Goal: Register for event/course

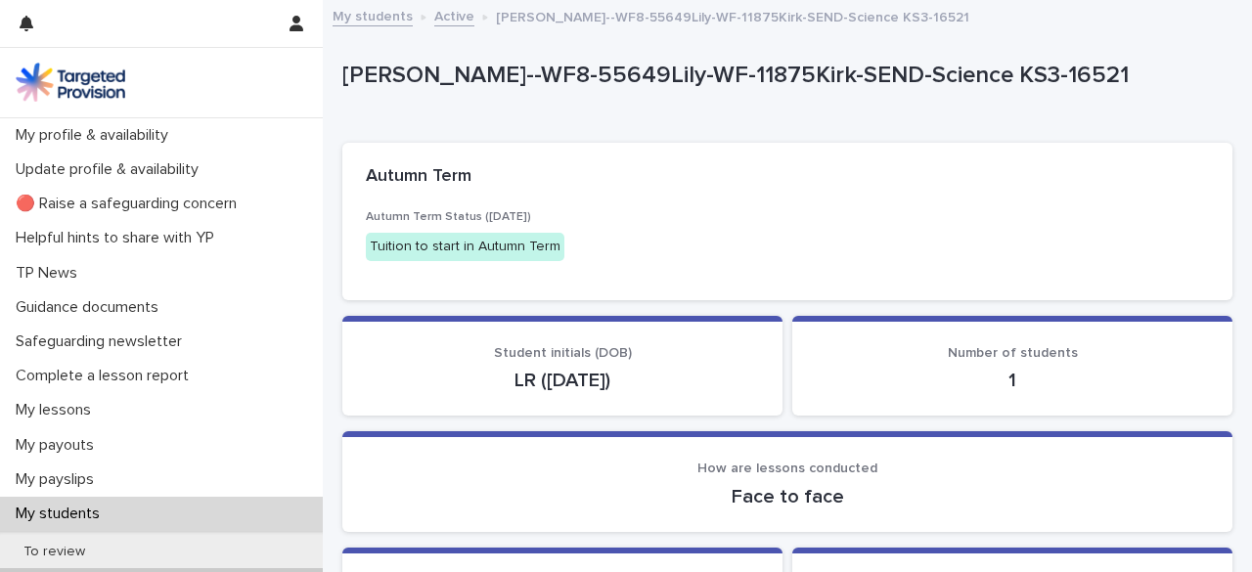
click at [444, 19] on link "Active" at bounding box center [454, 15] width 40 height 22
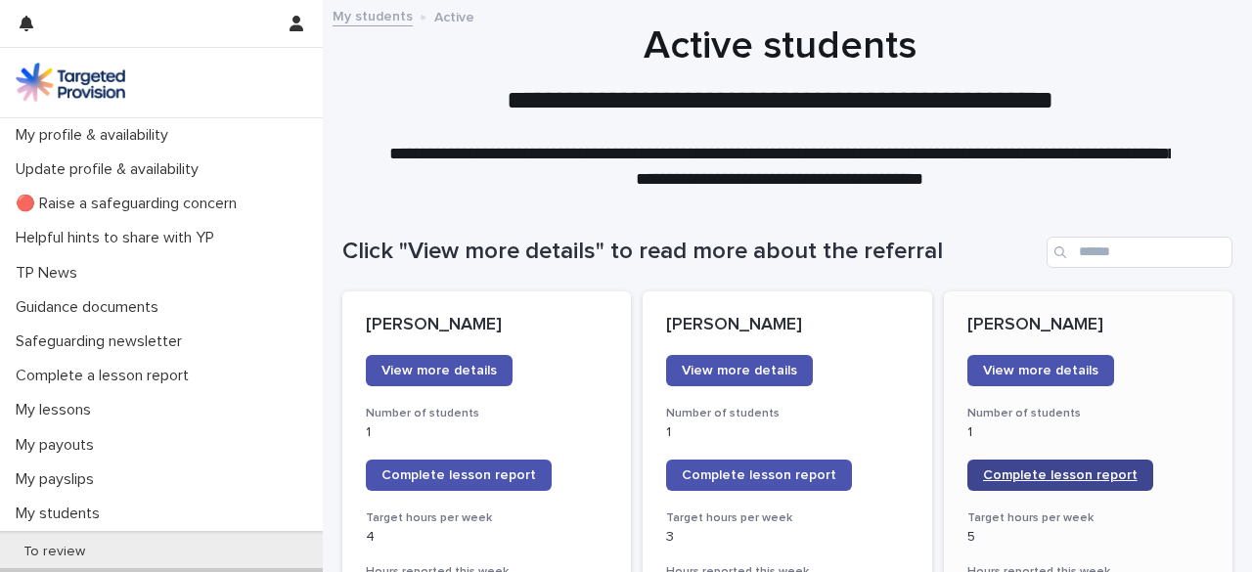
click at [1029, 472] on span "Complete lesson report" at bounding box center [1060, 475] width 155 height 14
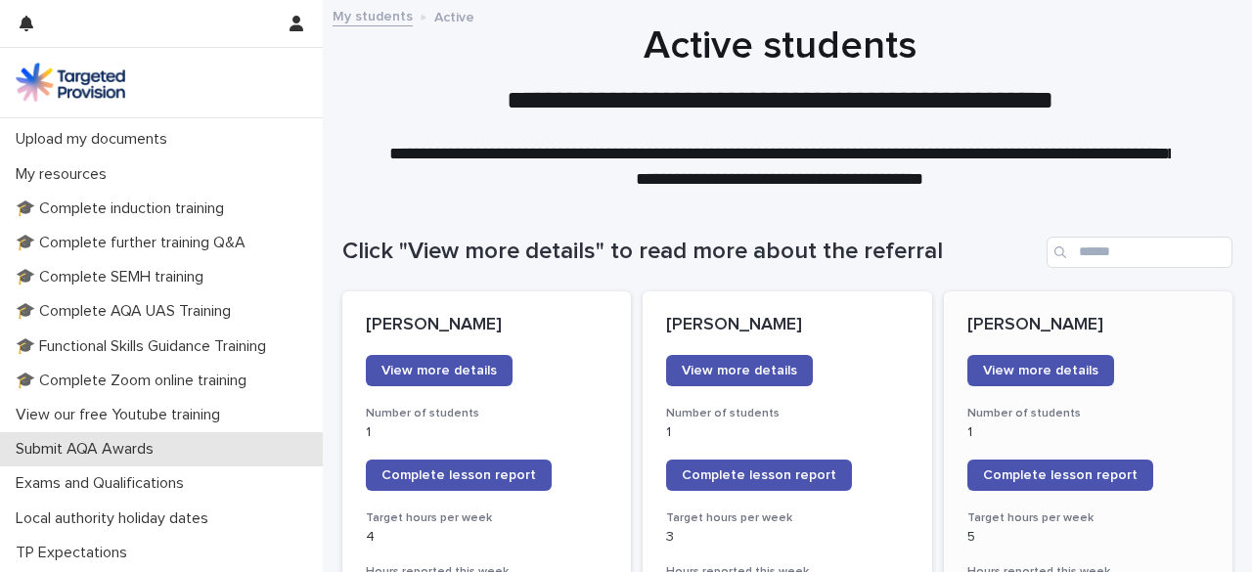
scroll to position [589, 0]
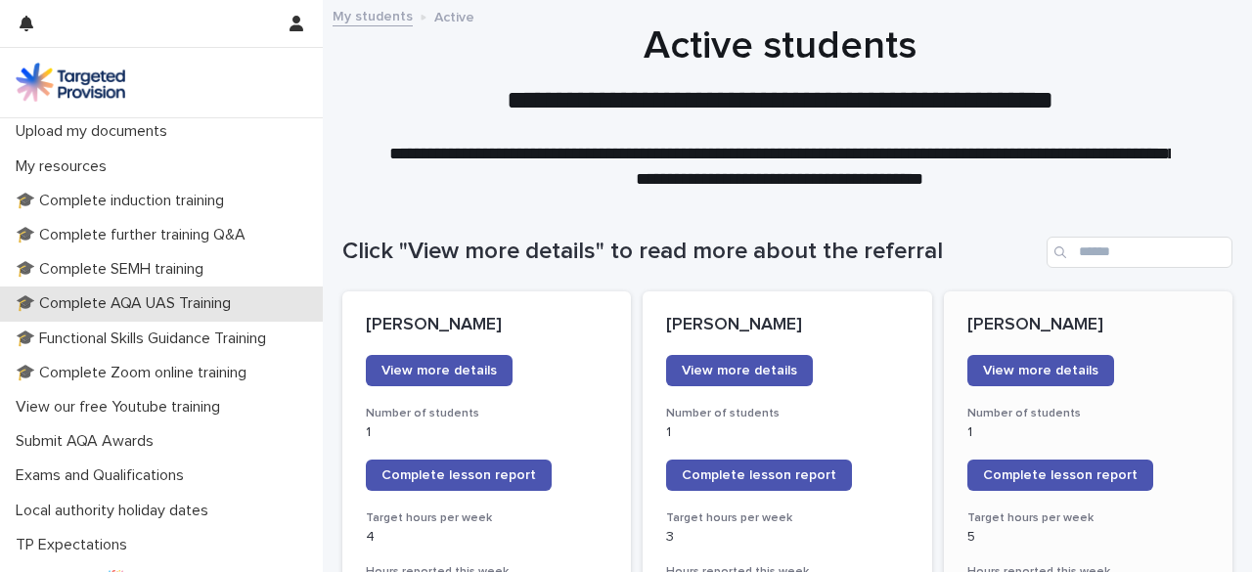
click at [104, 289] on div "🎓 Complete AQA UAS Training" at bounding box center [161, 304] width 323 height 34
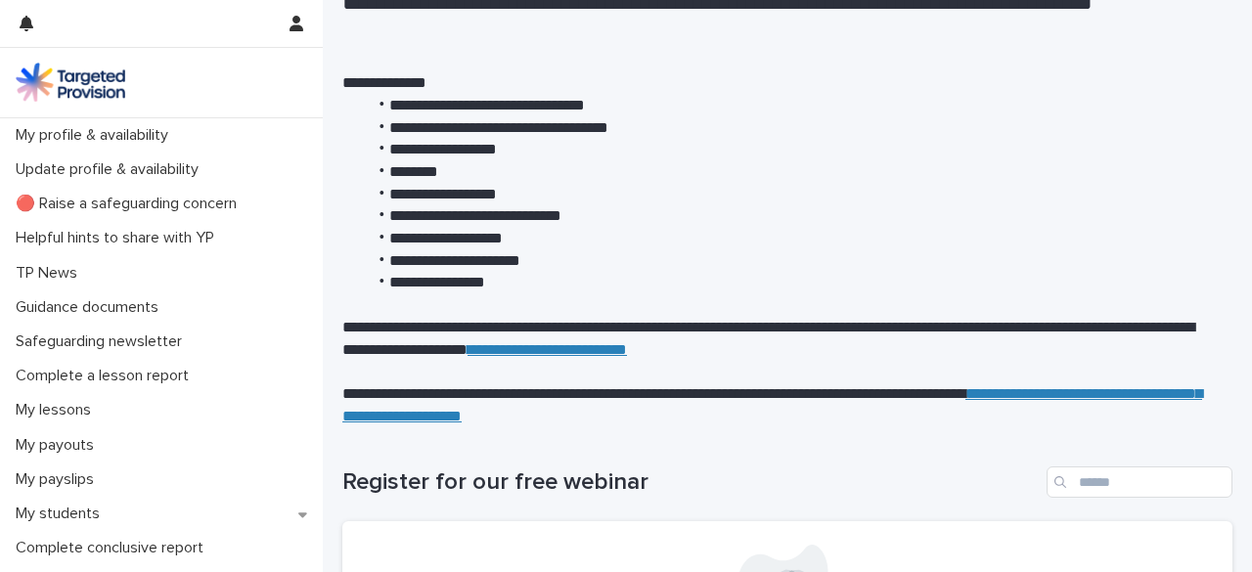
scroll to position [156, 0]
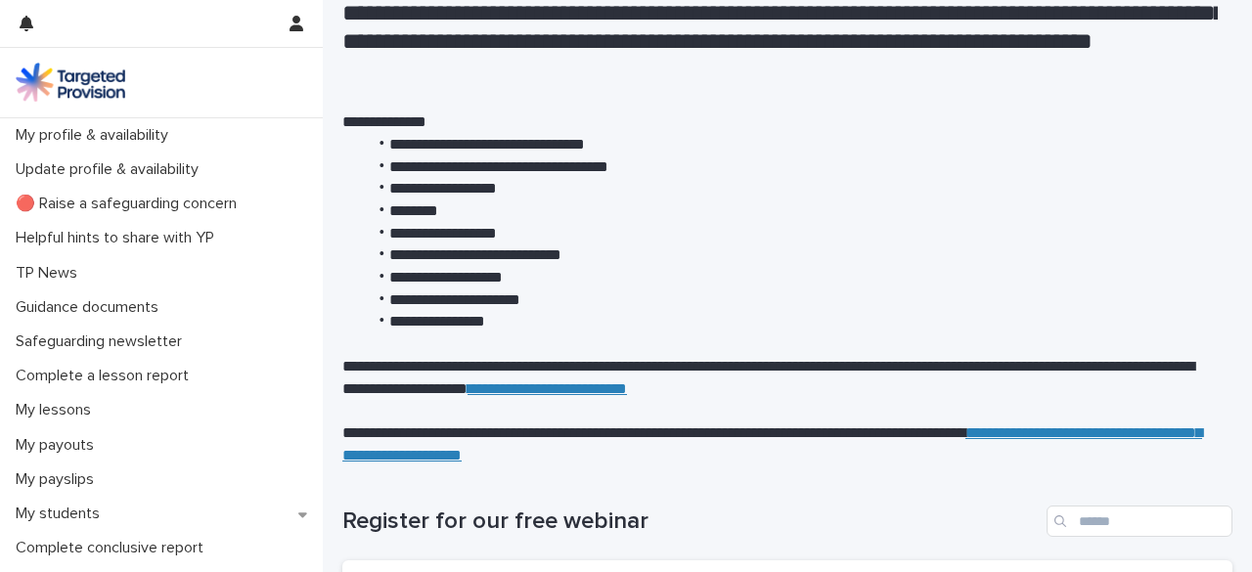
click at [883, 223] on li "**********" at bounding box center [792, 234] width 852 height 22
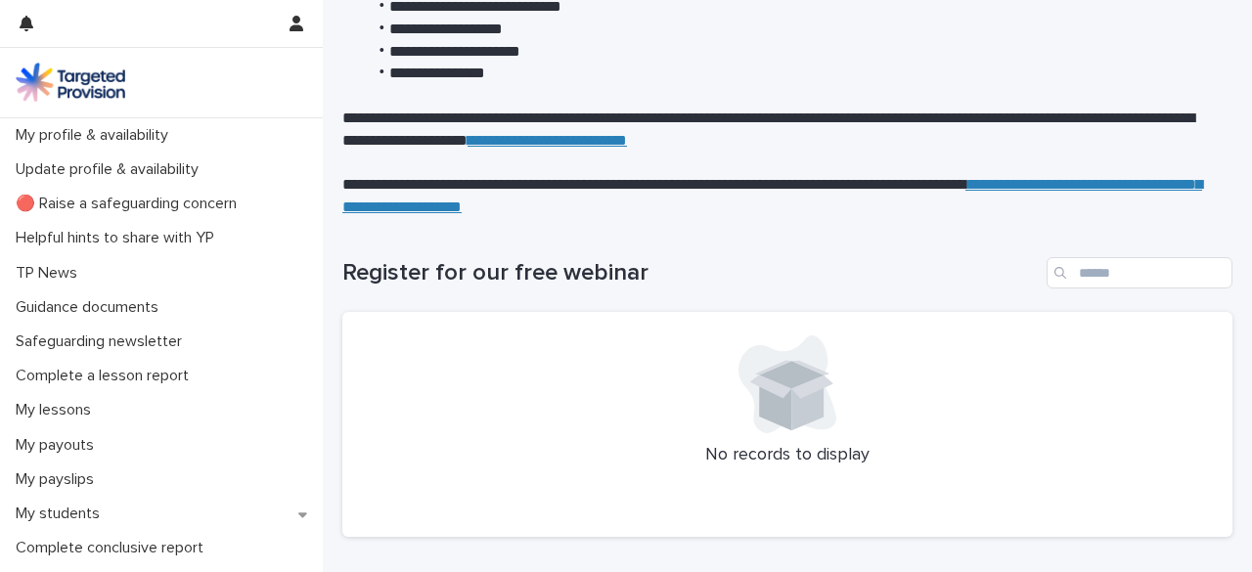
scroll to position [0, 0]
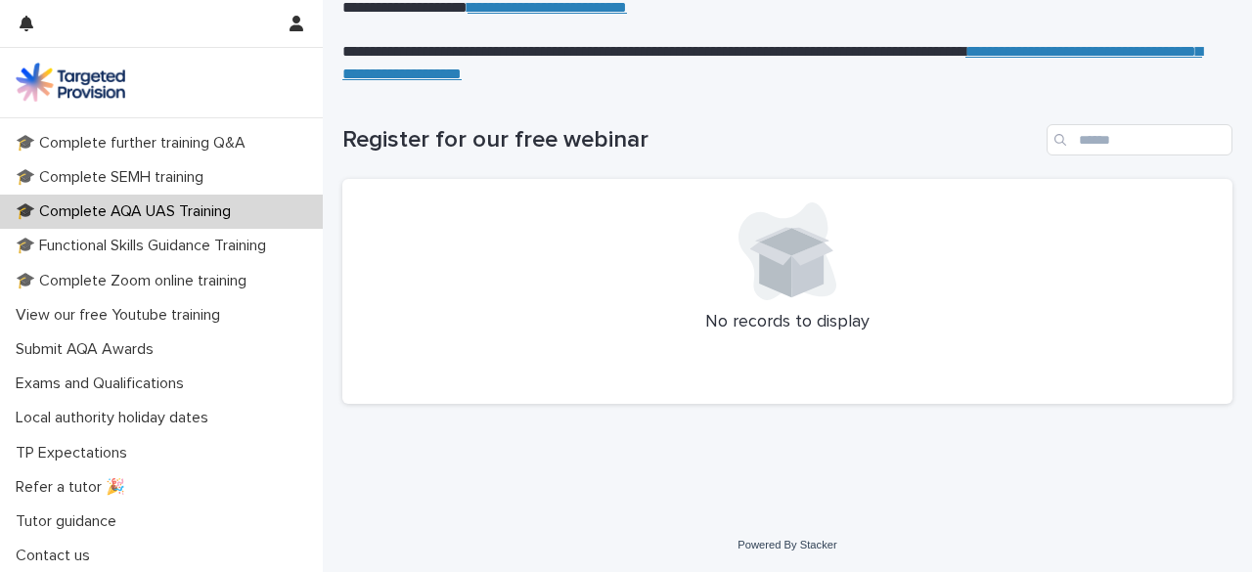
scroll to position [544, 0]
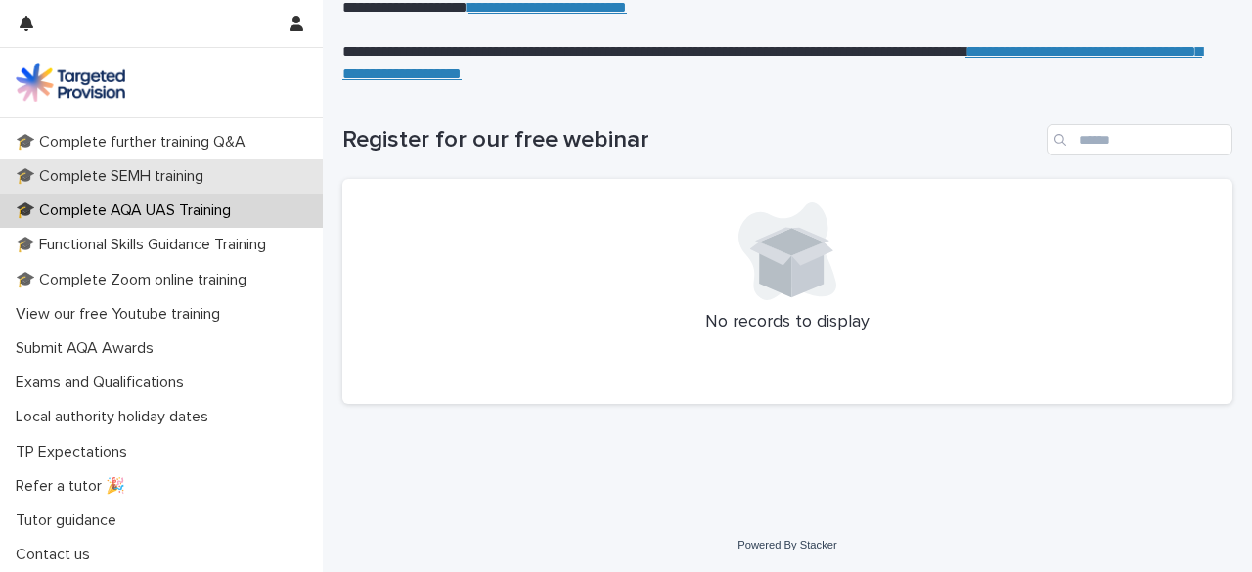
click at [98, 167] on p "🎓 Complete SEMH training" at bounding box center [113, 176] width 211 height 19
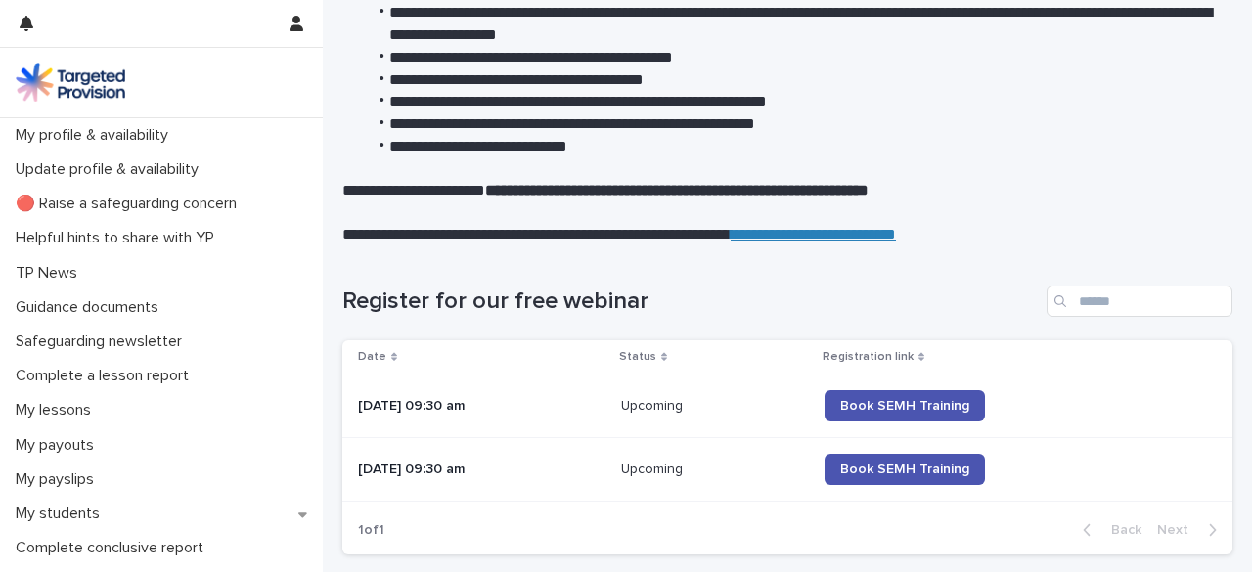
scroll to position [376, 0]
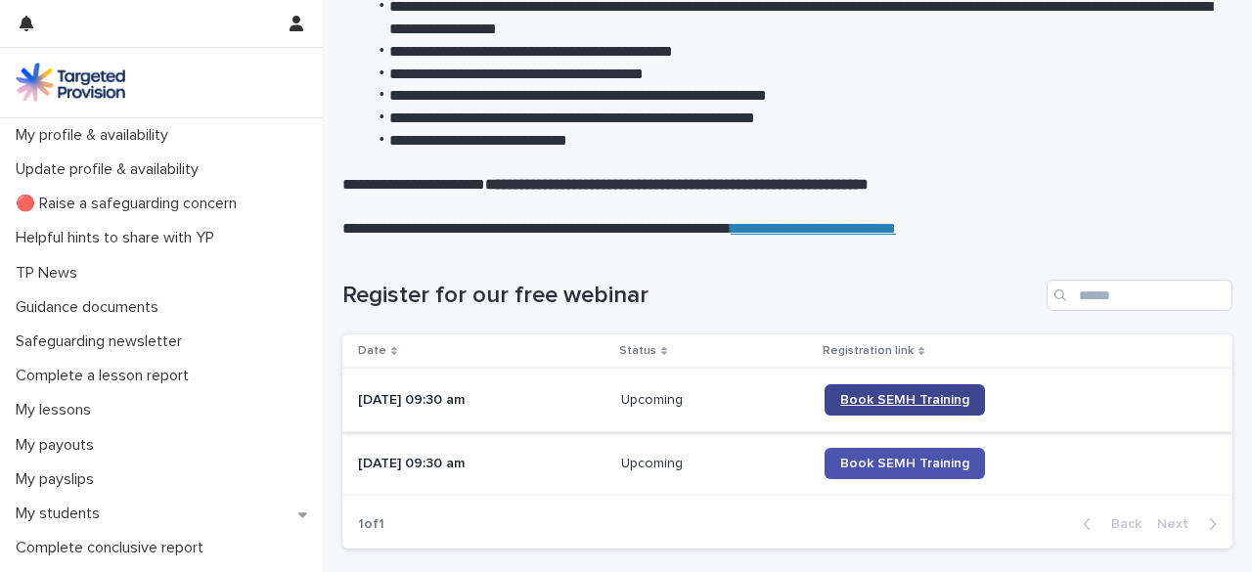
click at [921, 402] on span "Book SEMH Training" at bounding box center [904, 400] width 129 height 14
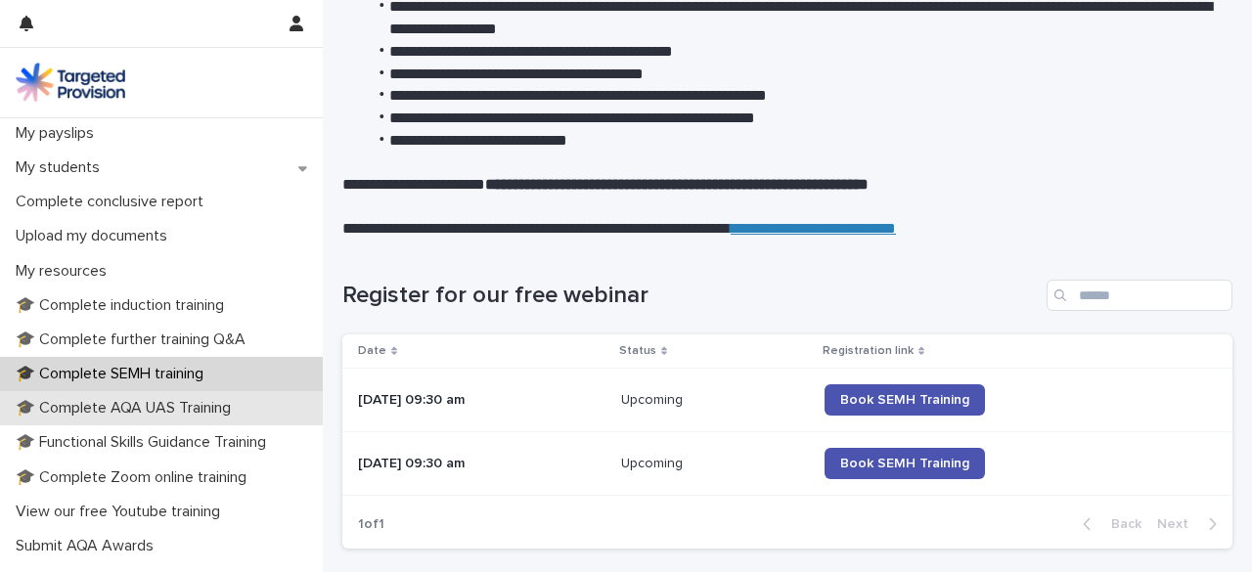
scroll to position [349, 0]
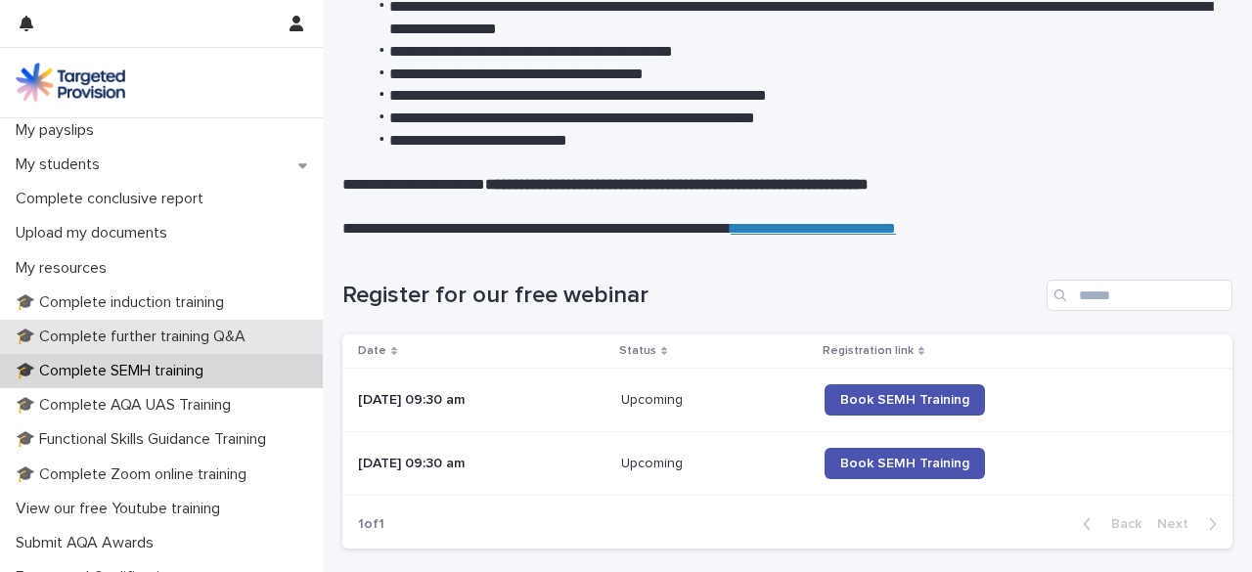
click at [148, 332] on p "🎓 Complete further training Q&A" at bounding box center [134, 337] width 253 height 19
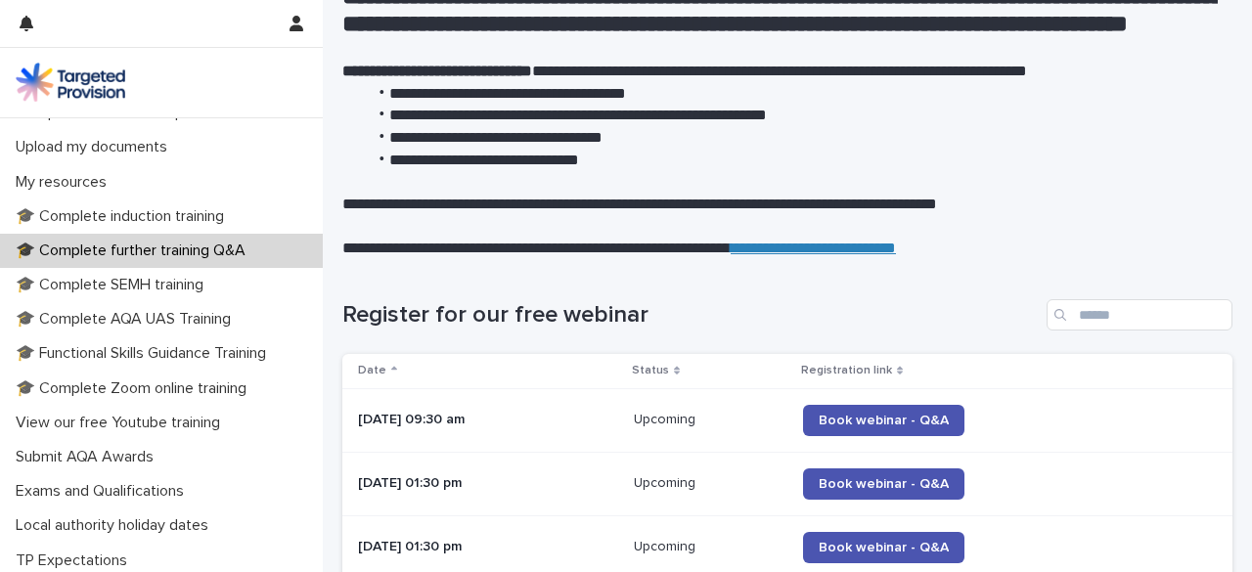
scroll to position [449, 0]
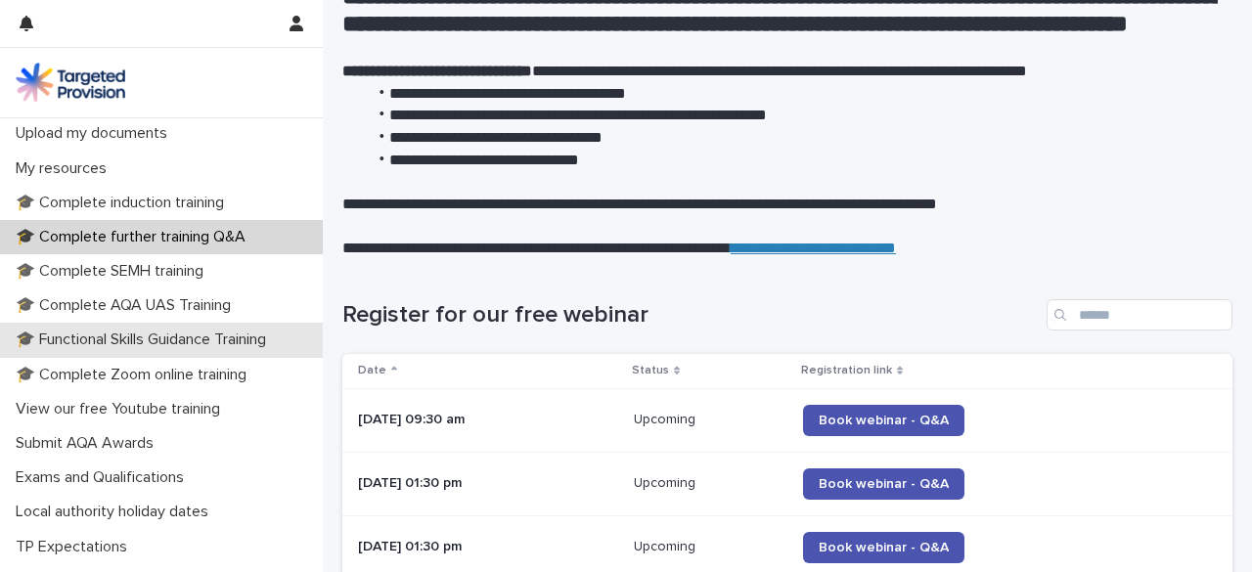
click at [139, 343] on p "🎓 Functional Skills Guidance Training" at bounding box center [145, 340] width 274 height 19
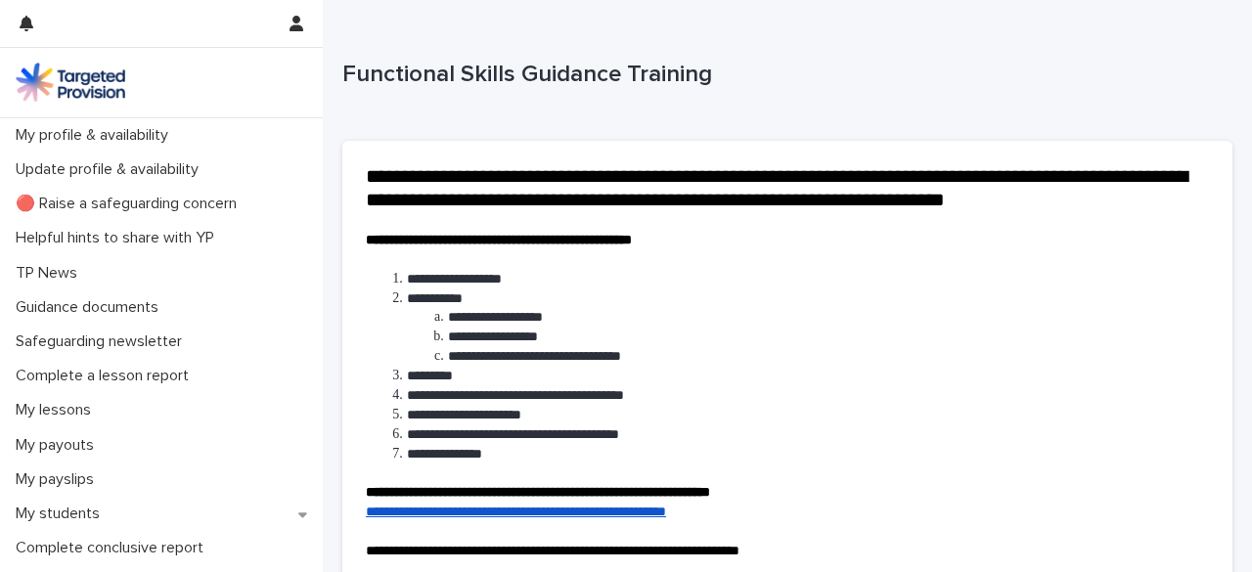
drag, startPoint x: 1232, startPoint y: 99, endPoint x: 1231, endPoint y: 111, distance: 11.8
click at [1231, 111] on div "**********" at bounding box center [787, 474] width 929 height 949
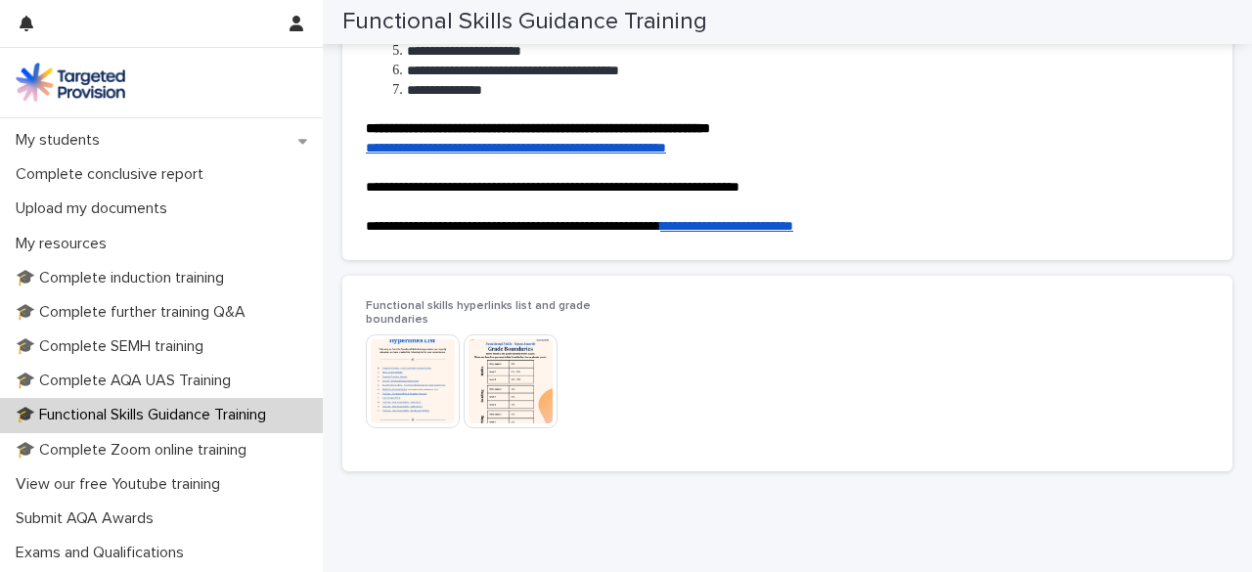
scroll to position [384, 0]
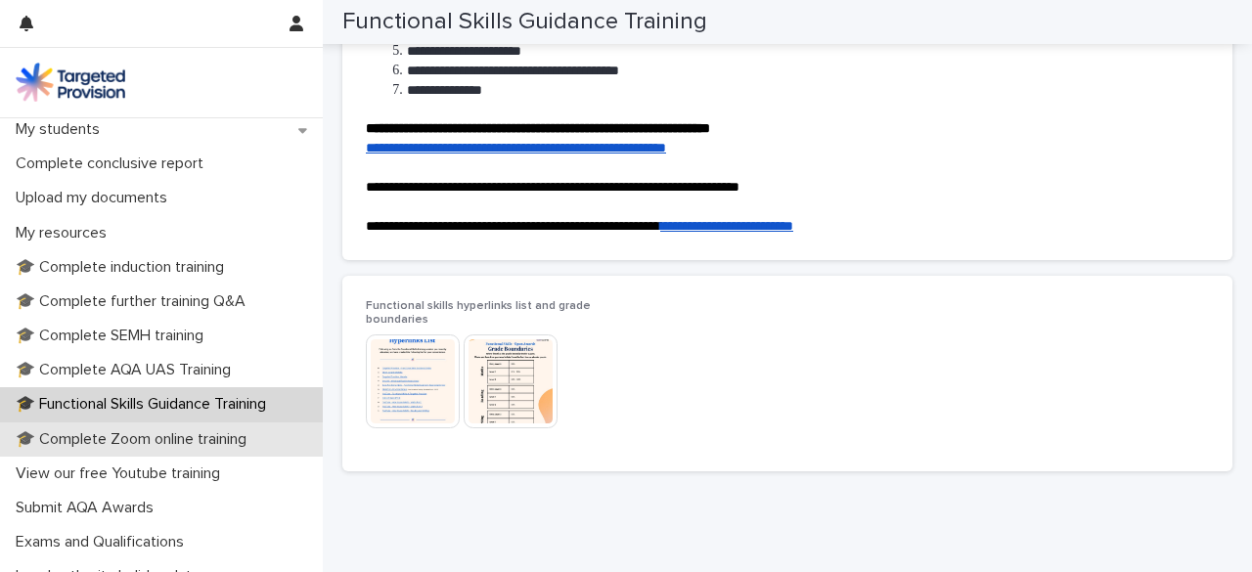
click at [230, 431] on p "🎓 Complete Zoom online training" at bounding box center [135, 439] width 254 height 19
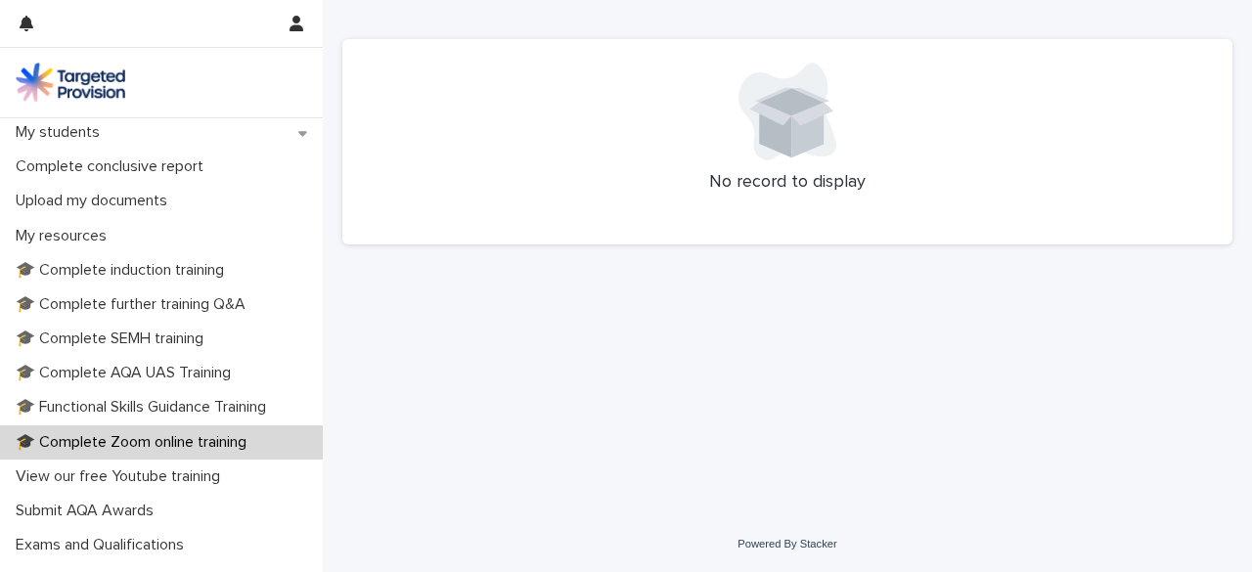
scroll to position [377, 0]
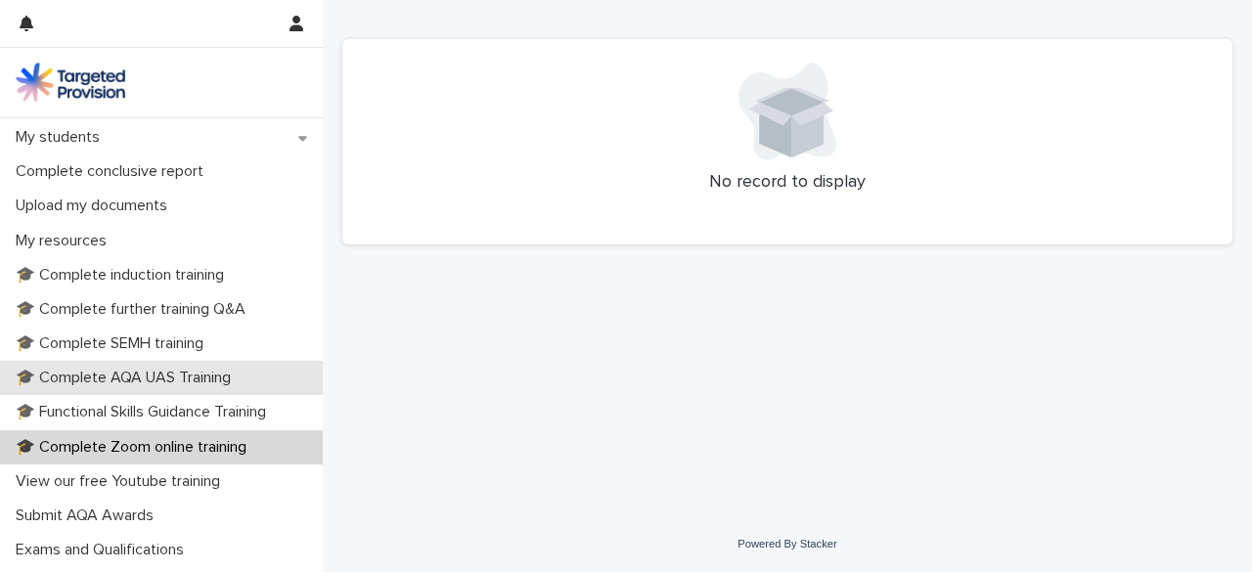
click at [170, 371] on p "🎓 Complete AQA UAS Training" at bounding box center [127, 378] width 239 height 19
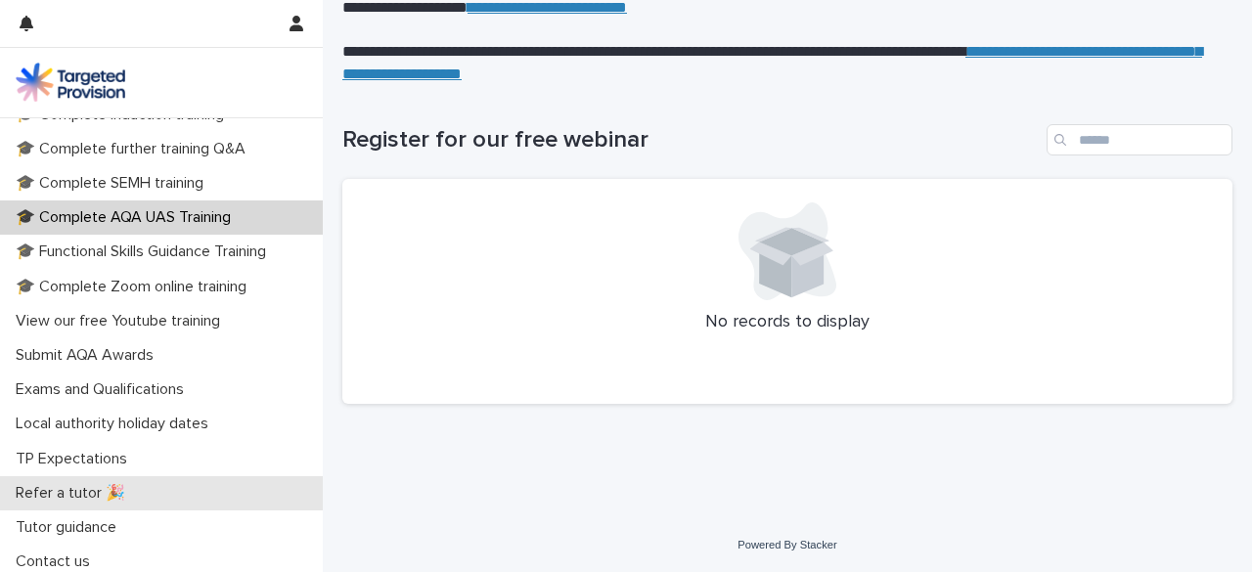
scroll to position [534, 0]
